Goal: Transaction & Acquisition: Purchase product/service

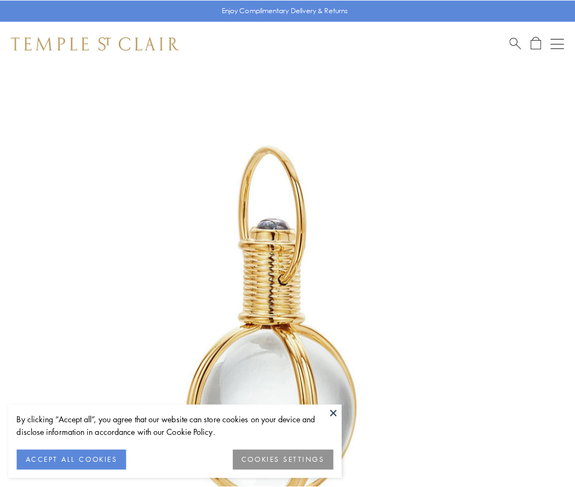
scroll to position [286, 0]
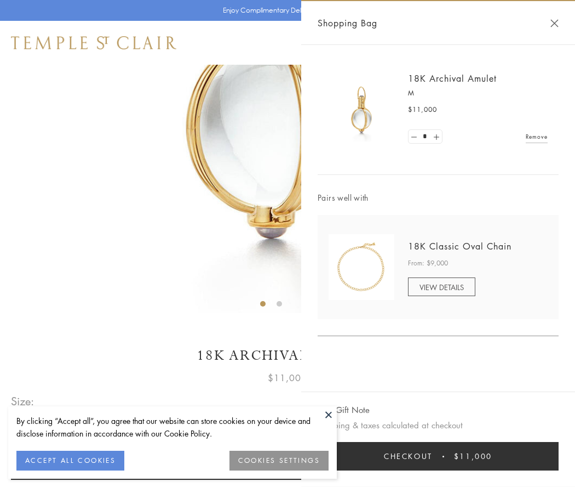
click at [438, 456] on button "Checkout $11,000" at bounding box center [438, 456] width 241 height 28
